Goal: Task Accomplishment & Management: Complete application form

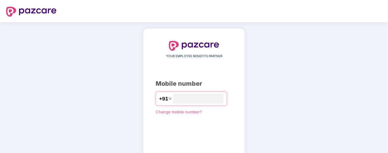
scroll to position [50, 0]
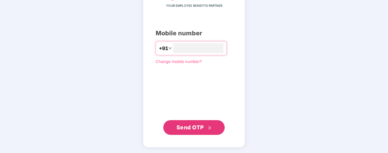
type input "**********"
click at [191, 129] on span "Send OTP" at bounding box center [190, 127] width 27 height 6
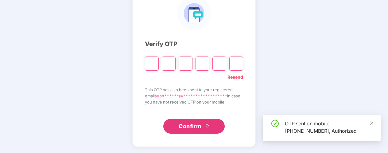
scroll to position [47, 0]
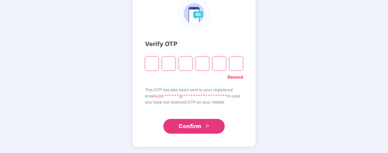
type input "*"
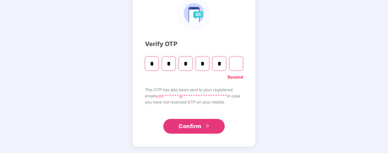
type input "*"
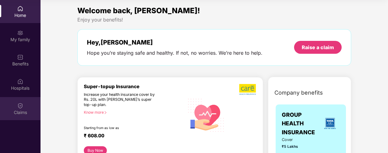
click at [20, 107] on img at bounding box center [20, 106] width 6 height 6
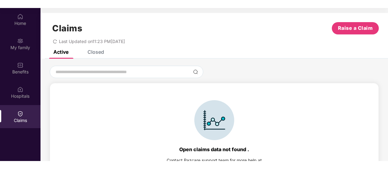
scroll to position [14, 0]
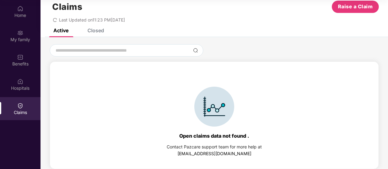
click at [386, 6] on div "Claims Raise a Claim Last Updated on 11:23 PM[DATE]" at bounding box center [215, 9] width 348 height 37
click at [386, 6] on div "Claims Raise a Claim Last Updated on 11:23 PM, 12 Sep 2025" at bounding box center [215, 9] width 348 height 37
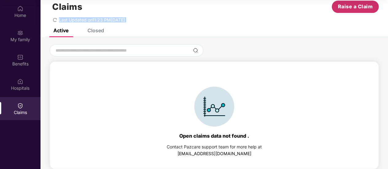
click at [350, 8] on span "Raise a Claim" at bounding box center [355, 7] width 35 height 8
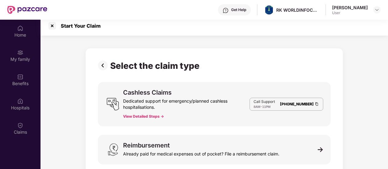
scroll to position [3, 0]
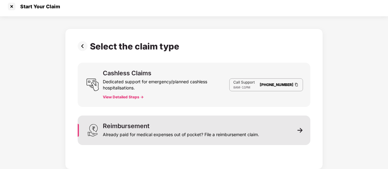
click at [146, 130] on div "Already paid for medical expenses out of pocket? File a reimbursement claim." at bounding box center [181, 133] width 156 height 9
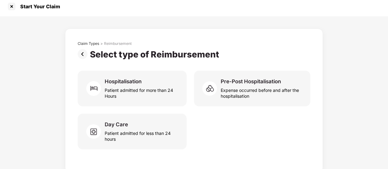
scroll to position [6, 0]
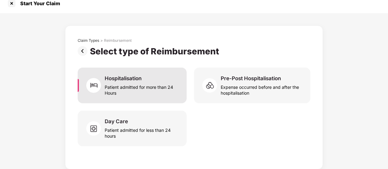
click at [151, 87] on div "Patient admitted for more than 24 Hours" at bounding box center [142, 89] width 75 height 14
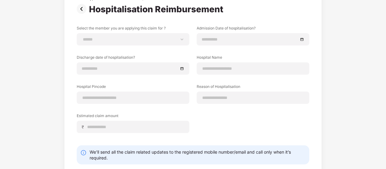
scroll to position [45, 0]
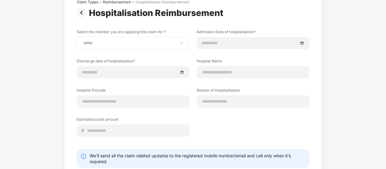
click at [181, 46] on div "**********" at bounding box center [133, 43] width 113 height 12
click at [180, 42] on select "**********" at bounding box center [133, 43] width 102 height 5
select select "**********"
click at [82, 41] on select "**********" at bounding box center [133, 43] width 102 height 5
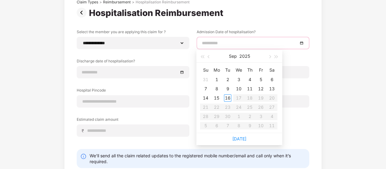
click at [252, 45] on input at bounding box center [250, 43] width 96 height 7
type input "**********"
click at [208, 100] on div "14" at bounding box center [205, 97] width 7 height 7
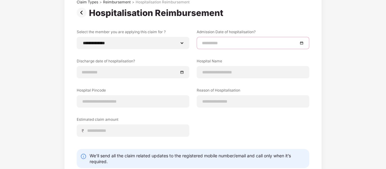
click at [274, 46] on input at bounding box center [250, 43] width 96 height 7
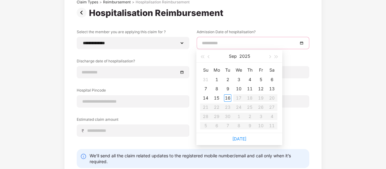
type input "**********"
click at [209, 58] on button "button" at bounding box center [209, 56] width 7 height 12
type input "**********"
click at [251, 99] on div "14" at bounding box center [249, 97] width 7 height 7
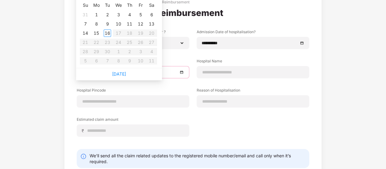
click at [162, 73] on body "**********" at bounding box center [193, 69] width 386 height 169
type input "**********"
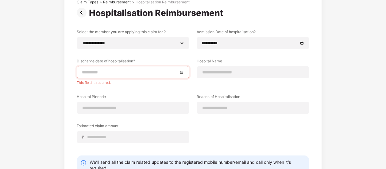
click at [180, 58] on label "Discharge date of hospitalisation?" at bounding box center [133, 62] width 113 height 8
click at [182, 72] on div at bounding box center [133, 72] width 102 height 7
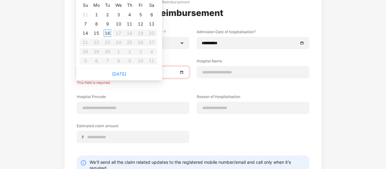
type input "**********"
click at [180, 56] on div "**********" at bounding box center [193, 90] width 233 height 123
click at [163, 74] on input at bounding box center [130, 72] width 96 height 7
type input "**********"
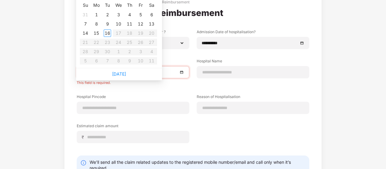
type input "**********"
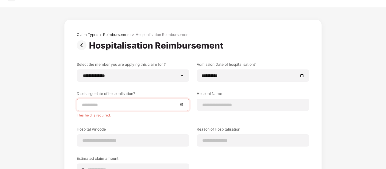
scroll to position [12, 0]
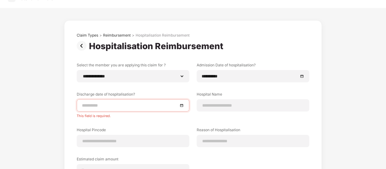
click at [180, 105] on div at bounding box center [133, 105] width 102 height 7
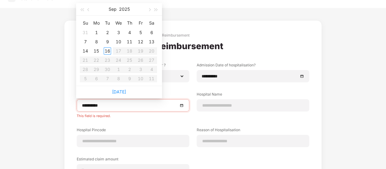
type input "**********"
click at [91, 9] on button "button" at bounding box center [88, 9] width 7 height 12
type input "**********"
click at [86, 60] on div "17" at bounding box center [85, 60] width 7 height 7
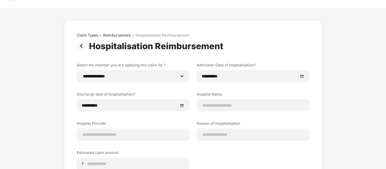
click at [355, 102] on div "**********" at bounding box center [193, 123] width 386 height 231
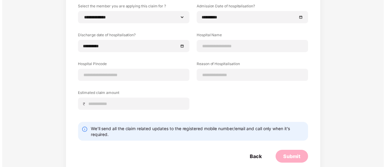
scroll to position [76, 0]
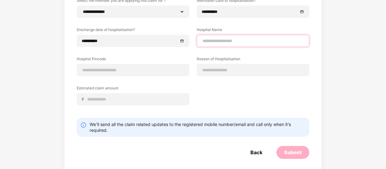
click at [223, 40] on input at bounding box center [253, 41] width 102 height 6
click at [248, 39] on input "**********" at bounding box center [253, 41] width 102 height 6
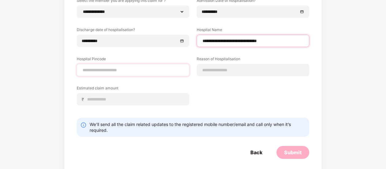
type input "**********"
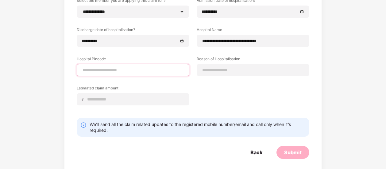
click at [167, 70] on input at bounding box center [133, 70] width 102 height 6
type input "******"
select select "*********"
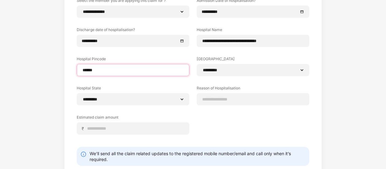
type input "******"
click at [180, 87] on label "Hospital State" at bounding box center [133, 89] width 113 height 8
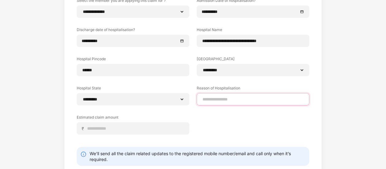
click at [220, 98] on input at bounding box center [253, 99] width 102 height 6
type input "*********"
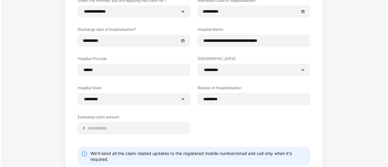
scroll to position [7, 0]
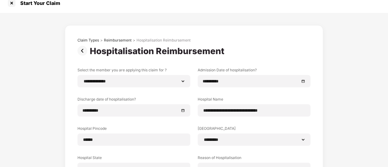
click at [358, 110] on div "**********" at bounding box center [194, 143] width 388 height 260
click at [378, 129] on div "**********" at bounding box center [194, 143] width 388 height 260
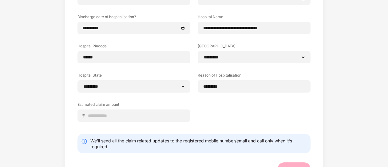
scroll to position [91, 0]
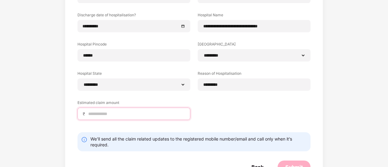
click at [137, 112] on input at bounding box center [136, 114] width 97 height 6
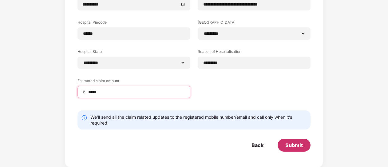
type input "*****"
click at [289, 145] on div "Submit" at bounding box center [294, 145] width 18 height 7
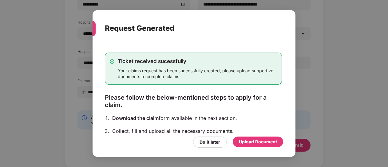
click at [248, 143] on div "Upload Document" at bounding box center [258, 141] width 38 height 7
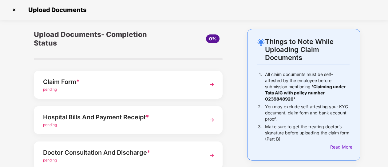
click at [202, 83] on div "Claim Form * pending" at bounding box center [128, 85] width 189 height 28
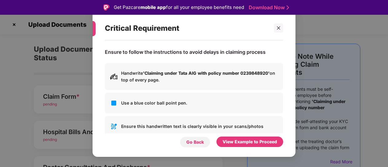
click at [205, 143] on div "Go Back" at bounding box center [195, 141] width 30 height 11
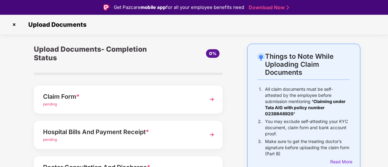
click at [175, 97] on div "Claim Form *" at bounding box center [121, 97] width 156 height 10
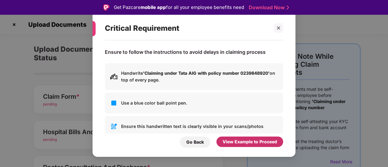
click at [241, 141] on div "View Example to Proceed" at bounding box center [249, 141] width 54 height 7
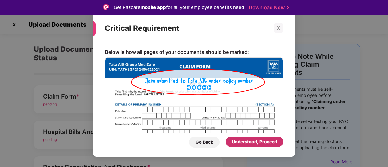
click at [249, 141] on div "Understood, Proceed" at bounding box center [254, 141] width 45 height 7
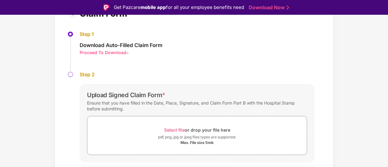
scroll to position [70, 0]
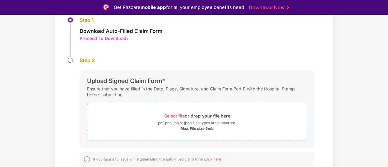
click at [181, 114] on span "Select file" at bounding box center [174, 115] width 21 height 5
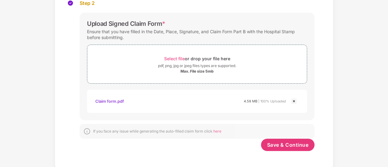
scroll to position [115, 0]
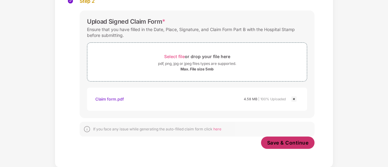
click at [279, 145] on span "Save & Continue" at bounding box center [287, 142] width 41 height 7
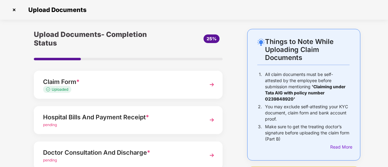
click at [121, 119] on div "Hospital Bills And Payment Receipt *" at bounding box center [121, 117] width 156 height 10
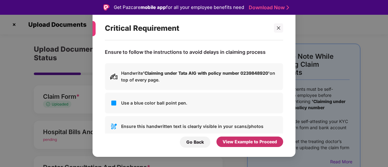
click at [237, 139] on div "View Example to Proceed" at bounding box center [249, 141] width 54 height 7
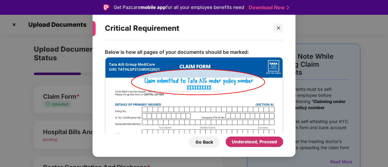
click at [249, 143] on div "Understood, Proceed" at bounding box center [254, 141] width 45 height 7
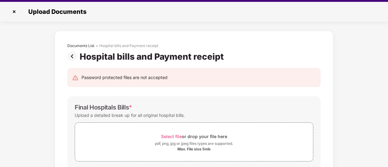
scroll to position [15, 0]
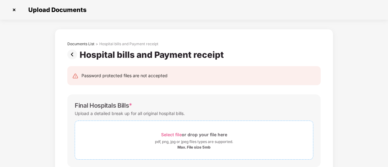
click at [177, 133] on span "Select file" at bounding box center [171, 134] width 21 height 5
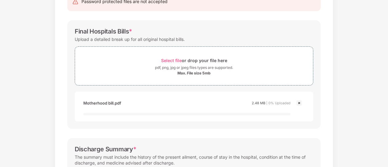
scroll to position [76, 0]
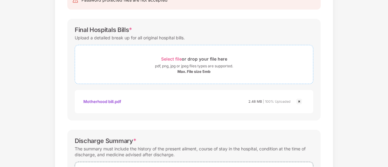
click at [174, 57] on span "Select file" at bounding box center [171, 58] width 21 height 5
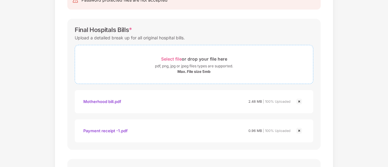
click at [174, 55] on div "Select file or drop your file here" at bounding box center [194, 59] width 66 height 8
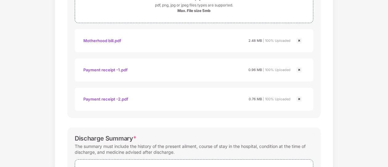
scroll to position [144, 0]
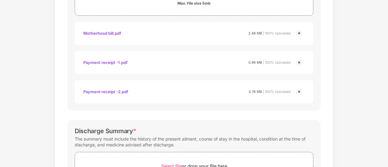
click at [299, 62] on img at bounding box center [298, 62] width 7 height 7
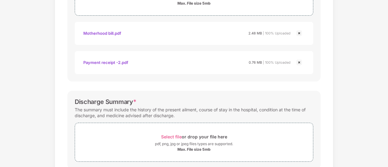
click at [299, 62] on img at bounding box center [298, 62] width 7 height 7
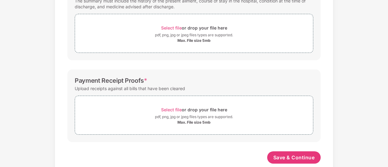
scroll to position [225, 0]
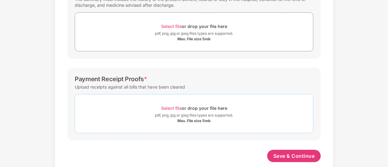
click at [171, 108] on span "Select file" at bounding box center [171, 107] width 21 height 5
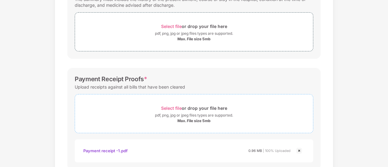
click at [169, 105] on span "Select file" at bounding box center [171, 107] width 21 height 5
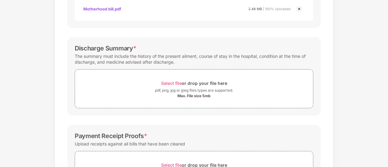
scroll to position [173, 0]
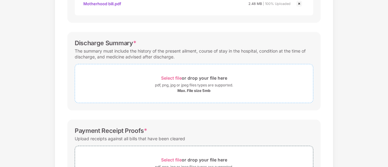
click at [174, 78] on span "Select file" at bounding box center [171, 77] width 21 height 5
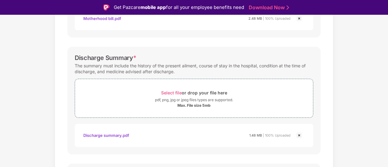
scroll to position [15, 0]
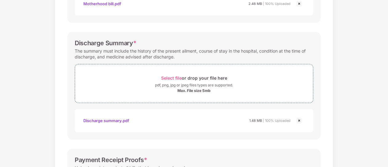
click at [346, 126] on div "Documents List > Hospital bills and Payment receipt Hospital bills and Payment …" at bounding box center [194, 86] width 388 height 461
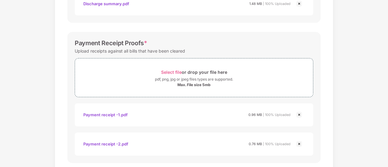
scroll to position [322, 0]
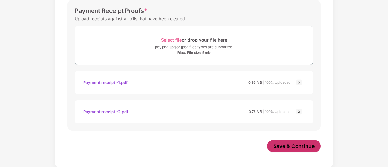
click at [300, 145] on span "Save & Continue" at bounding box center [293, 146] width 41 height 7
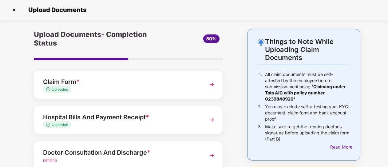
click at [366, 57] on div "Things to Note While Uploading Claim Documents 1. All claim documents must be s…" at bounding box center [303, 154] width 131 height 251
click at [383, 66] on div "Things to Note While Uploading Claim Documents 1. All claim documents must be s…" at bounding box center [194, 154] width 388 height 251
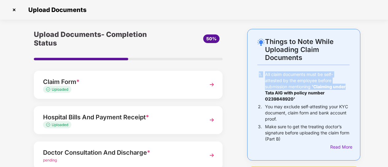
drag, startPoint x: 387, startPoint y: 59, endPoint x: 387, endPoint y: 87, distance: 27.3
click at [387, 87] on div "Things to Note While Uploading Claim Documents 1. All claim documents must be s…" at bounding box center [194, 154] width 388 height 251
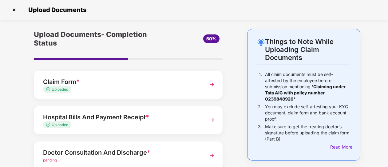
click at [152, 150] on div "Doctor Consultation And Discharge *" at bounding box center [121, 152] width 156 height 10
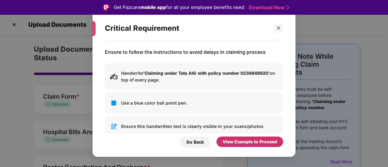
click at [230, 142] on div "View Example to Proceed" at bounding box center [249, 141] width 54 height 7
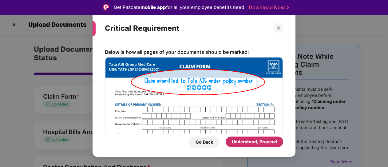
click at [249, 143] on div "Understood, Proceed" at bounding box center [254, 141] width 45 height 7
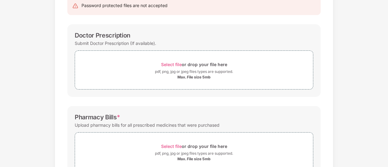
scroll to position [69, 0]
click at [170, 64] on span "Select file" at bounding box center [171, 64] width 21 height 5
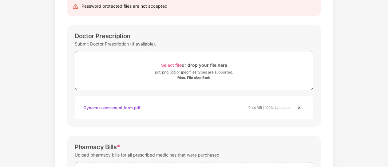
drag, startPoint x: 387, startPoint y: 66, endPoint x: 388, endPoint y: 81, distance: 14.5
click at [388, 81] on html "Get Pazcare mobile app for all your employee benefits need Download Now Upload …" at bounding box center [194, 68] width 388 height 167
click at [357, 77] on div "Documents List > Doctor consultation and discharge summary Doctor consultation …" at bounding box center [194, 146] width 388 height 374
click at [360, 102] on div "Documents List > Doctor consultation and discharge summary Doctor consultation …" at bounding box center [194, 146] width 388 height 374
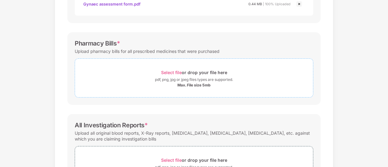
scroll to position [170, 0]
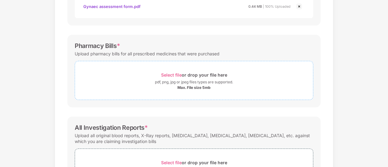
click at [176, 74] on span "Select file" at bounding box center [171, 74] width 21 height 5
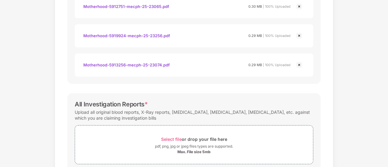
scroll to position [286, 0]
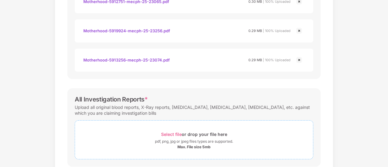
click at [168, 131] on span "Select file" at bounding box center [171, 133] width 21 height 5
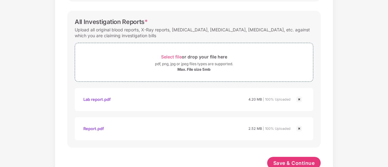
scroll to position [381, 0]
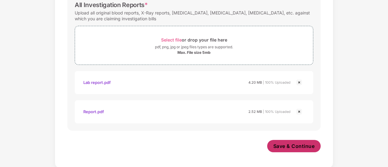
click at [295, 143] on span "Save & Continue" at bounding box center [293, 146] width 41 height 7
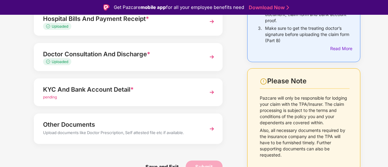
click at [117, 93] on div "KYC And Bank Account Detail *" at bounding box center [121, 89] width 156 height 10
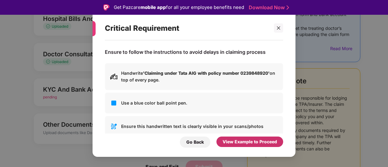
click at [236, 142] on div "View Example to Proceed" at bounding box center [249, 141] width 54 height 7
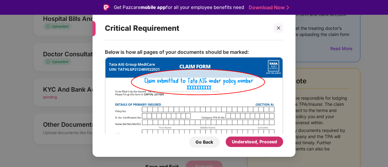
click at [236, 142] on div "Understood, Proceed" at bounding box center [254, 141] width 45 height 7
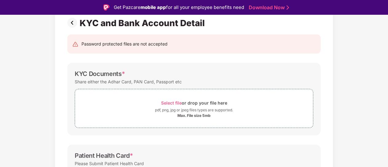
scroll to position [45, 0]
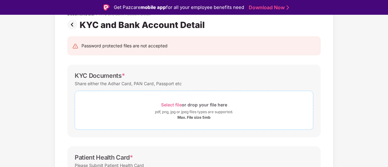
click at [170, 104] on span "Select file" at bounding box center [171, 104] width 21 height 5
click at [173, 101] on div "Select file or drop your file here" at bounding box center [194, 104] width 66 height 8
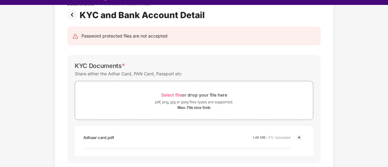
scroll to position [15, 0]
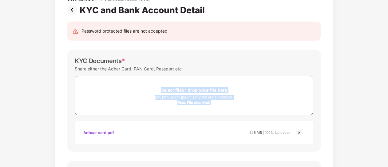
drag, startPoint x: 387, startPoint y: 65, endPoint x: 387, endPoint y: 98, distance: 33.5
click at [387, 98] on div "Documents List > KYC and Bank Account Detail KYC and Bank Account Detail Passwo…" at bounding box center [194, 168] width 388 height 368
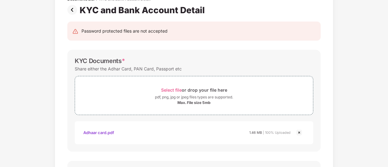
click at [334, 100] on div "Documents List > KYC and Bank Account Detail KYC and Bank Account Detail Passwo…" at bounding box center [194, 168] width 388 height 368
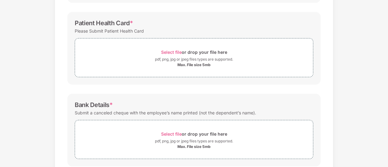
scroll to position [194, 0]
click at [176, 51] on span "Select file" at bounding box center [171, 51] width 21 height 5
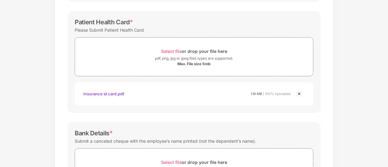
scroll to position [258, 0]
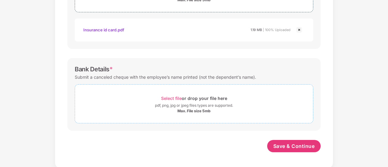
click at [172, 96] on span "Select file" at bounding box center [171, 98] width 21 height 5
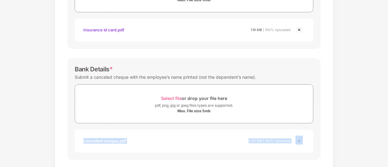
drag, startPoint x: 386, startPoint y: 108, endPoint x: 387, endPoint y: 130, distance: 22.2
click at [387, 130] on div "Upload Documents Documents List > KYC and Bank Account Detail KYC and Bank Acco…" at bounding box center [194, 83] width 388 height 167
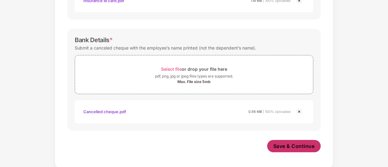
click at [301, 143] on span "Save & Continue" at bounding box center [293, 146] width 41 height 7
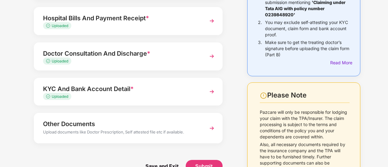
scroll to position [108, 0]
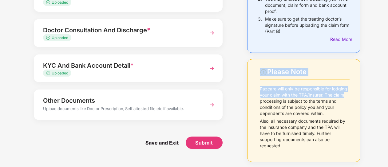
drag, startPoint x: 387, startPoint y: 91, endPoint x: 380, endPoint y: 52, distance: 39.8
click at [380, 52] on div "Things to Note While Uploading Claim Documents 1. All claim documents must be s…" at bounding box center [194, 44] width 388 height 247
click at [368, 71] on div "Things to Note While Uploading Claim Documents 1. All claim documents must be s…" at bounding box center [303, 44] width 131 height 247
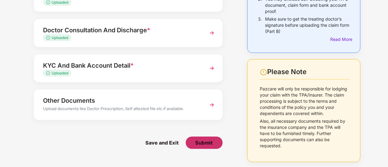
click at [209, 145] on span "Submit" at bounding box center [204, 142] width 18 height 7
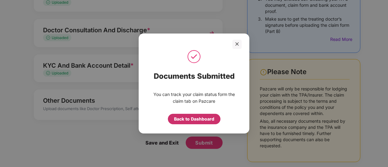
click at [197, 119] on div "Back to Dashboard" at bounding box center [194, 118] width 40 height 7
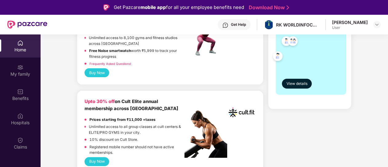
scroll to position [200, 0]
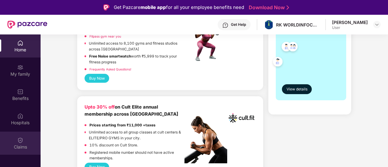
click at [21, 140] on img at bounding box center [20, 140] width 6 height 6
